Goal: Information Seeking & Learning: Learn about a topic

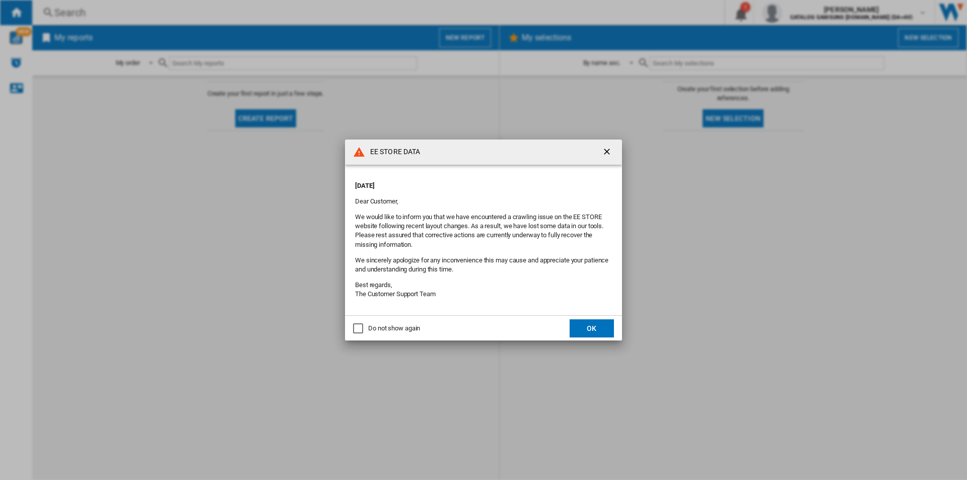
click at [584, 327] on button "OK" at bounding box center [592, 328] width 44 height 18
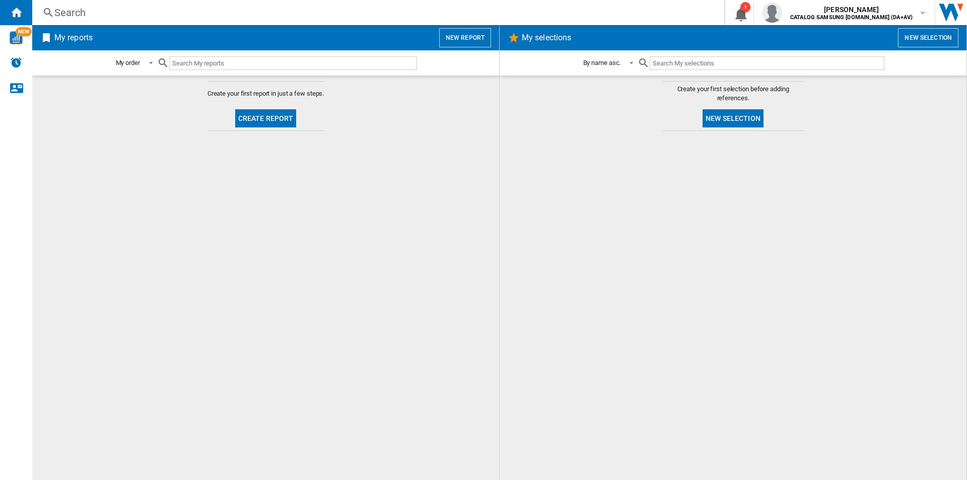
click at [354, 12] on div "Search" at bounding box center [376, 13] width 644 height 14
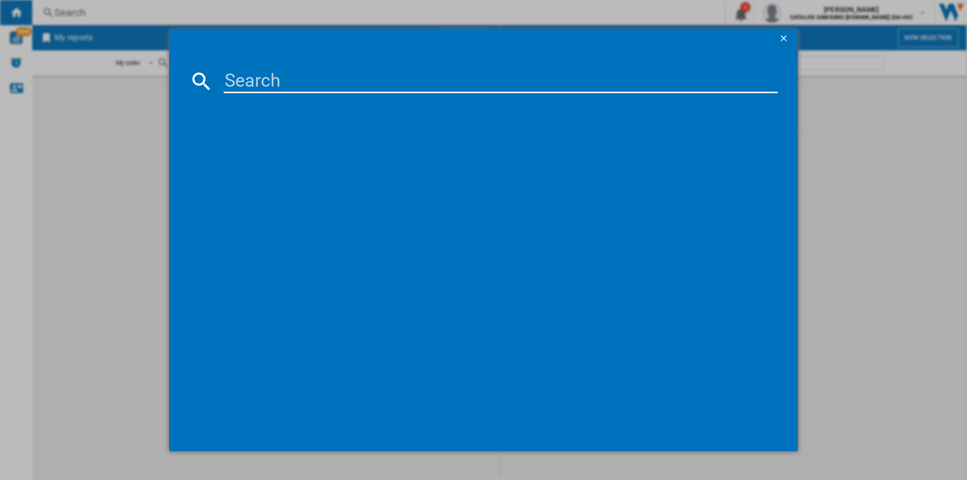
click at [361, 73] on input at bounding box center [501, 81] width 554 height 24
paste input "DV80CGC0B0ABEU"
type input "DV80CGC0B0ABEU"
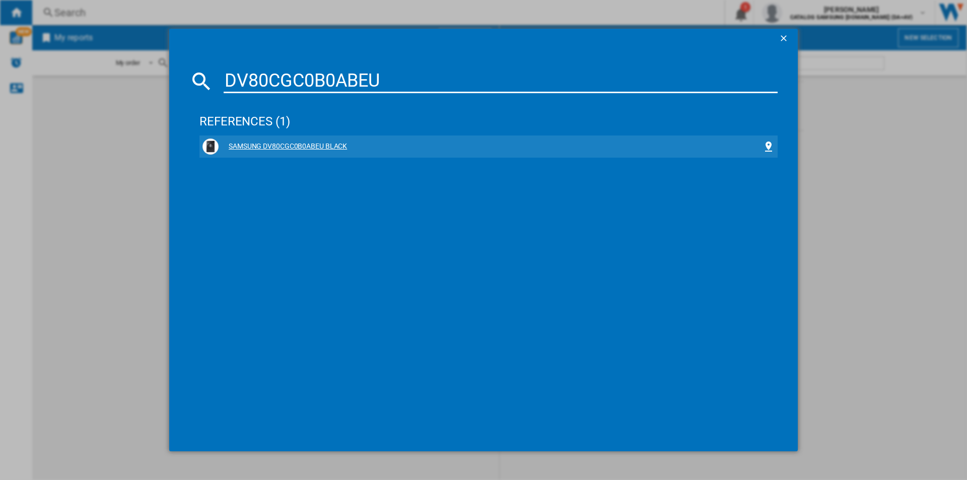
click at [290, 145] on div "SAMSUNG DV80CGC0B0ABEU BLACK" at bounding box center [491, 147] width 544 height 10
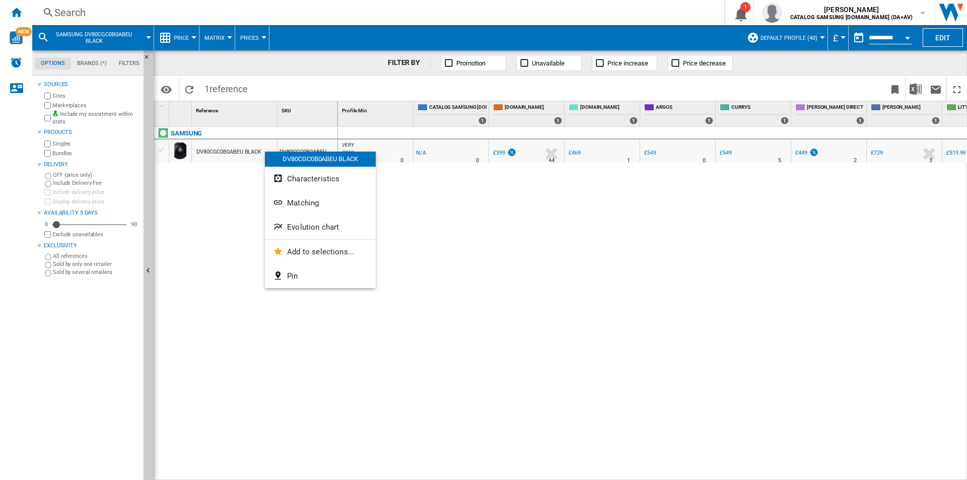
click at [322, 223] on span "Evolution chart" at bounding box center [313, 227] width 52 height 9
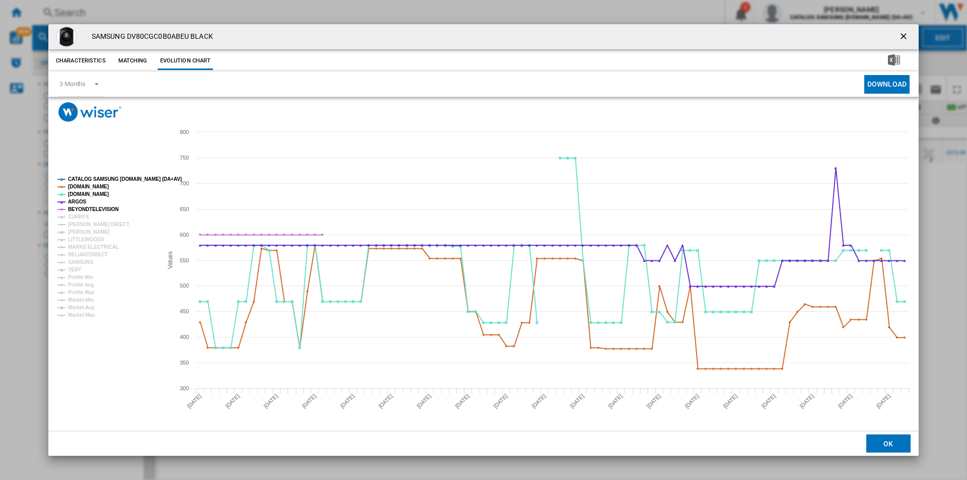
click at [118, 179] on tspan "CATALOG SAMSUNG [DOMAIN_NAME] (DA+AV)" at bounding box center [125, 179] width 114 height 6
click at [98, 187] on tspan "[DOMAIN_NAME]" at bounding box center [88, 187] width 41 height 6
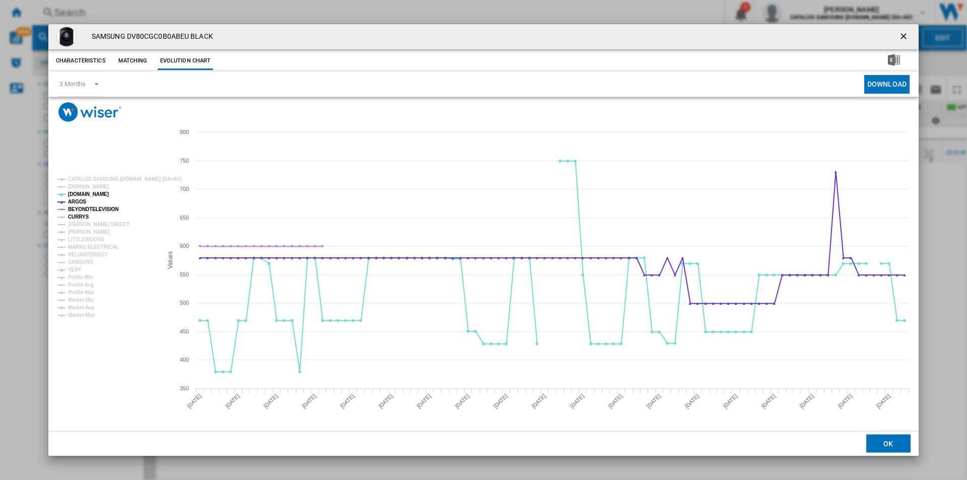
click at [80, 217] on tspan "CURRYS" at bounding box center [78, 217] width 21 height 6
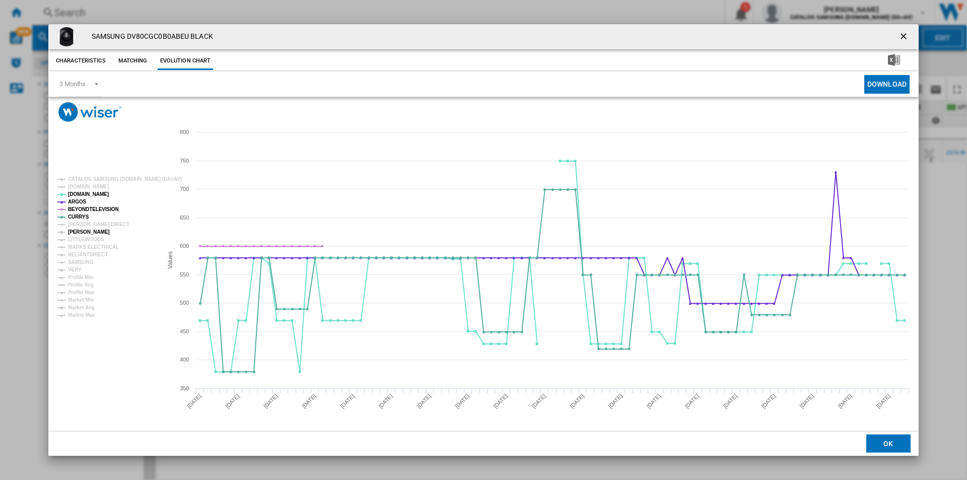
click at [86, 233] on tspan "[PERSON_NAME]" at bounding box center [89, 232] width 42 height 6
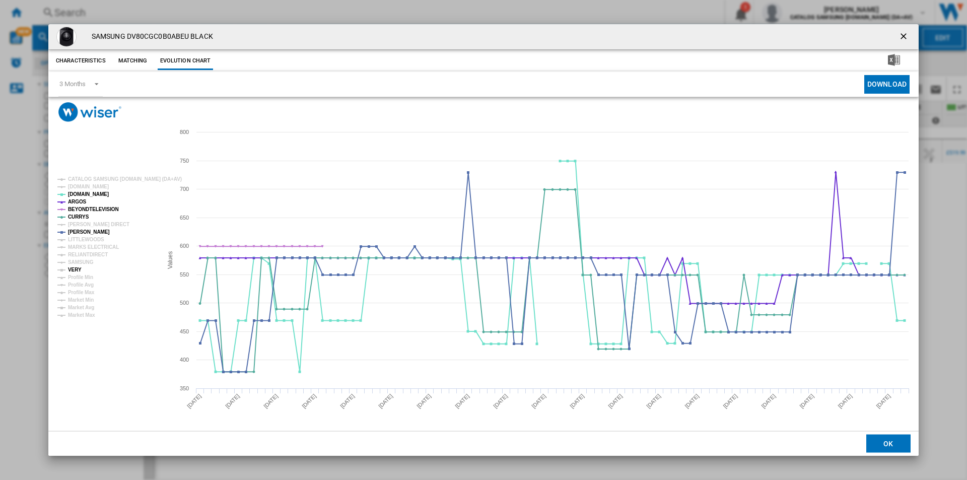
click at [78, 269] on tspan "VERY" at bounding box center [75, 270] width 14 height 6
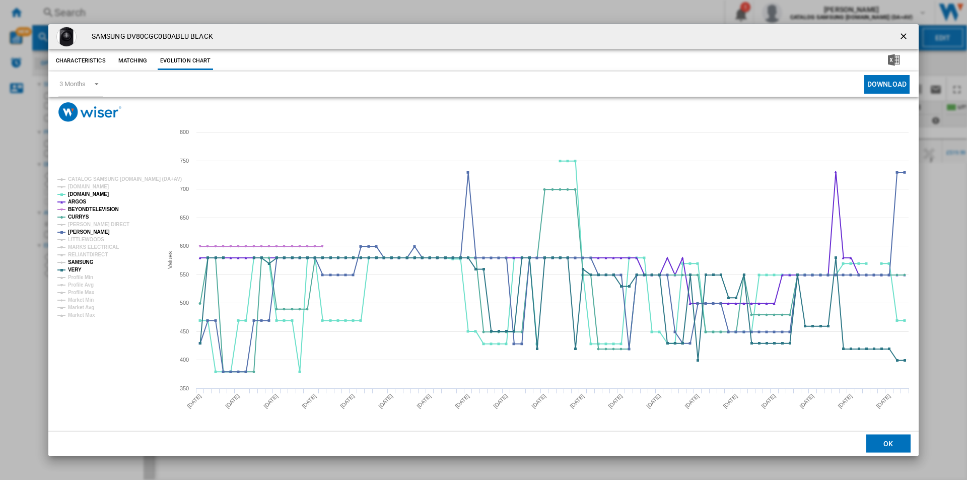
click at [84, 262] on tspan "SAMSUNG" at bounding box center [81, 262] width 26 height 6
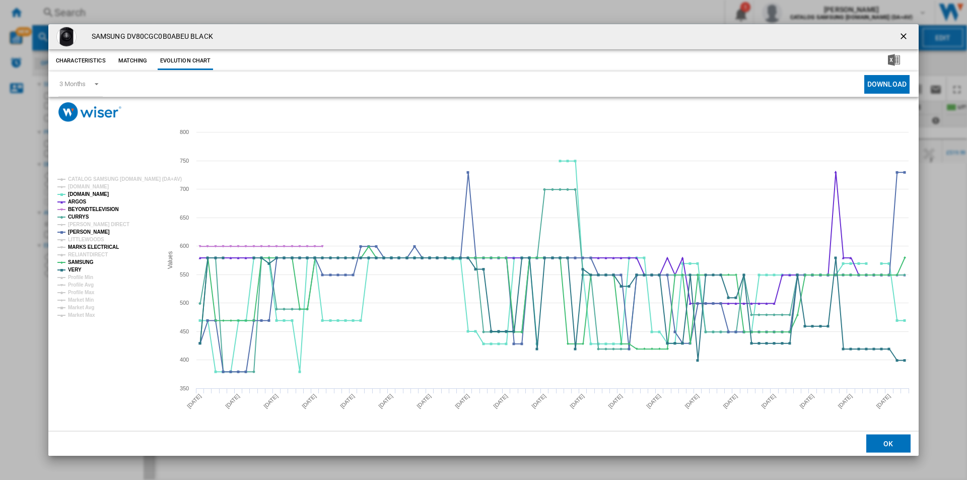
click at [104, 248] on tspan "MARKS ELECTRICAL" at bounding box center [93, 247] width 51 height 6
click at [905, 39] on ng-md-icon "getI18NText('BUTTONS.CLOSE_DIALOG')" at bounding box center [905, 37] width 12 height 12
